Goal: Task Accomplishment & Management: Complete application form

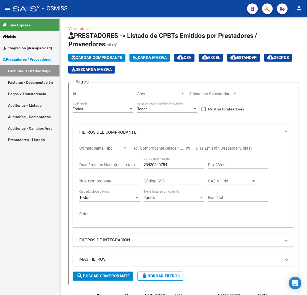
scroll to position [92, 0]
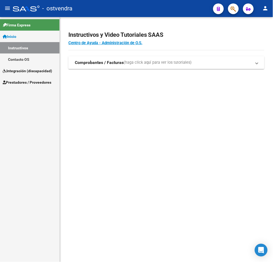
click at [33, 83] on span "Prestadores / Proveedores" at bounding box center [27, 83] width 49 height 6
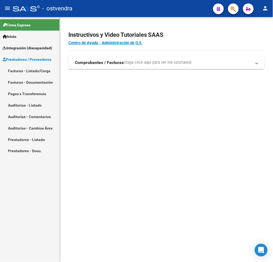
click at [20, 68] on link "Facturas - Listado/Carga" at bounding box center [29, 70] width 59 height 11
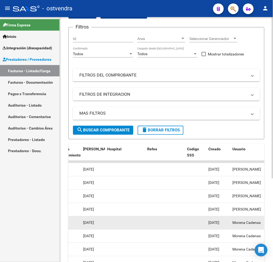
scroll to position [19, 0]
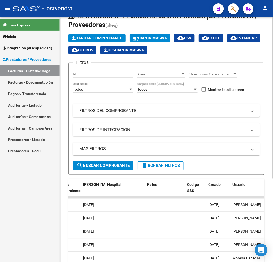
click at [135, 110] on mat-panel-title "FILTROS DEL COMPROBANTE" at bounding box center [163, 111] width 168 height 6
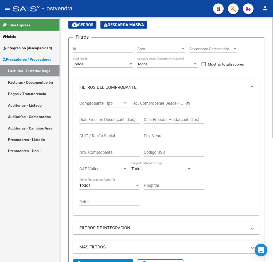
scroll to position [55, 0]
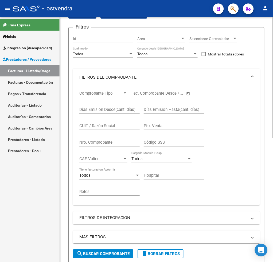
click at [117, 217] on mat-panel-title "FILTROS DE INTEGRACION" at bounding box center [163, 218] width 168 height 6
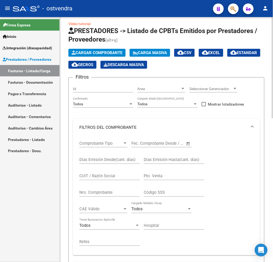
scroll to position [0, 0]
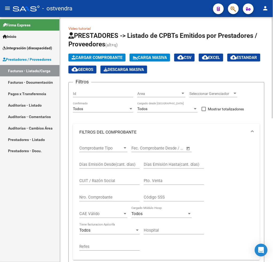
click at [168, 94] on span "Area" at bounding box center [158, 94] width 43 height 5
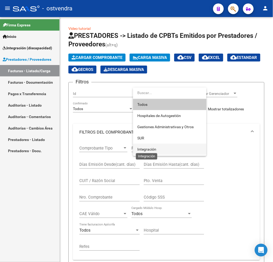
click at [152, 149] on span "Integración" at bounding box center [146, 149] width 19 height 4
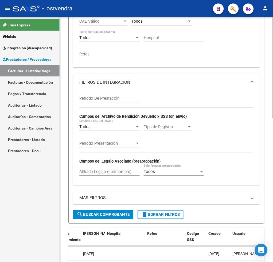
scroll to position [249, 0]
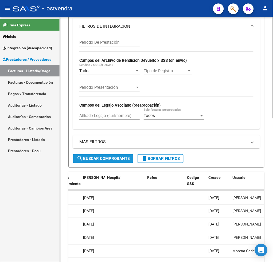
click at [122, 157] on span "search Buscar Comprobante" at bounding box center [103, 158] width 53 height 5
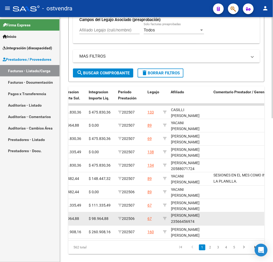
scroll to position [348, 0]
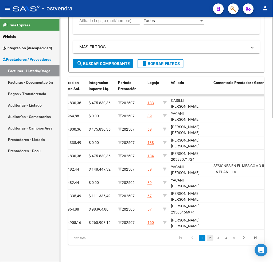
click at [211, 241] on link "2" at bounding box center [210, 239] width 6 height 6
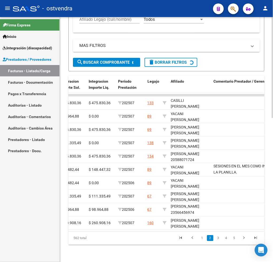
scroll to position [1, 0]
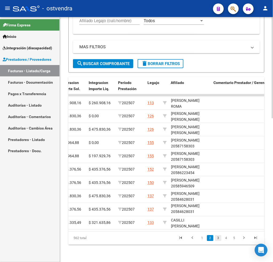
click at [216, 240] on link "3" at bounding box center [218, 239] width 6 height 6
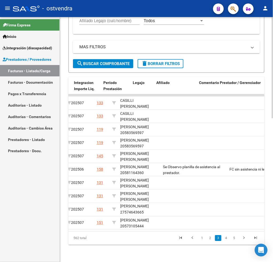
scroll to position [0, 668]
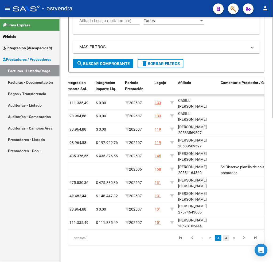
click at [225, 238] on link "4" at bounding box center [226, 239] width 6 height 6
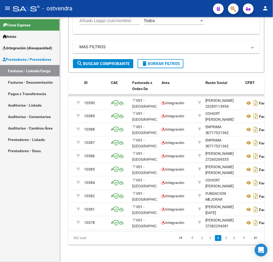
scroll to position [0, 0]
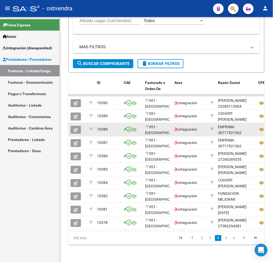
click at [76, 128] on icon "button" at bounding box center [76, 130] width 4 height 4
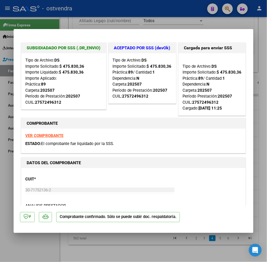
click at [39, 242] on div at bounding box center [133, 131] width 267 height 262
type input "$ 0,00"
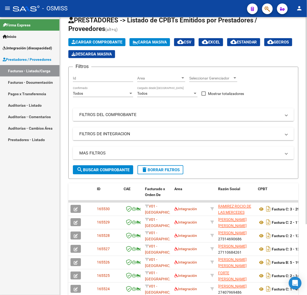
scroll to position [40, 0]
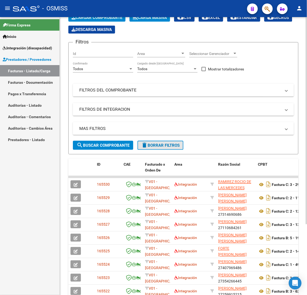
click at [169, 146] on span "delete Borrar Filtros" at bounding box center [160, 145] width 38 height 5
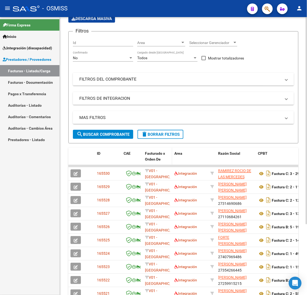
scroll to position [0, 0]
